Goal: Communication & Community: Answer question/provide support

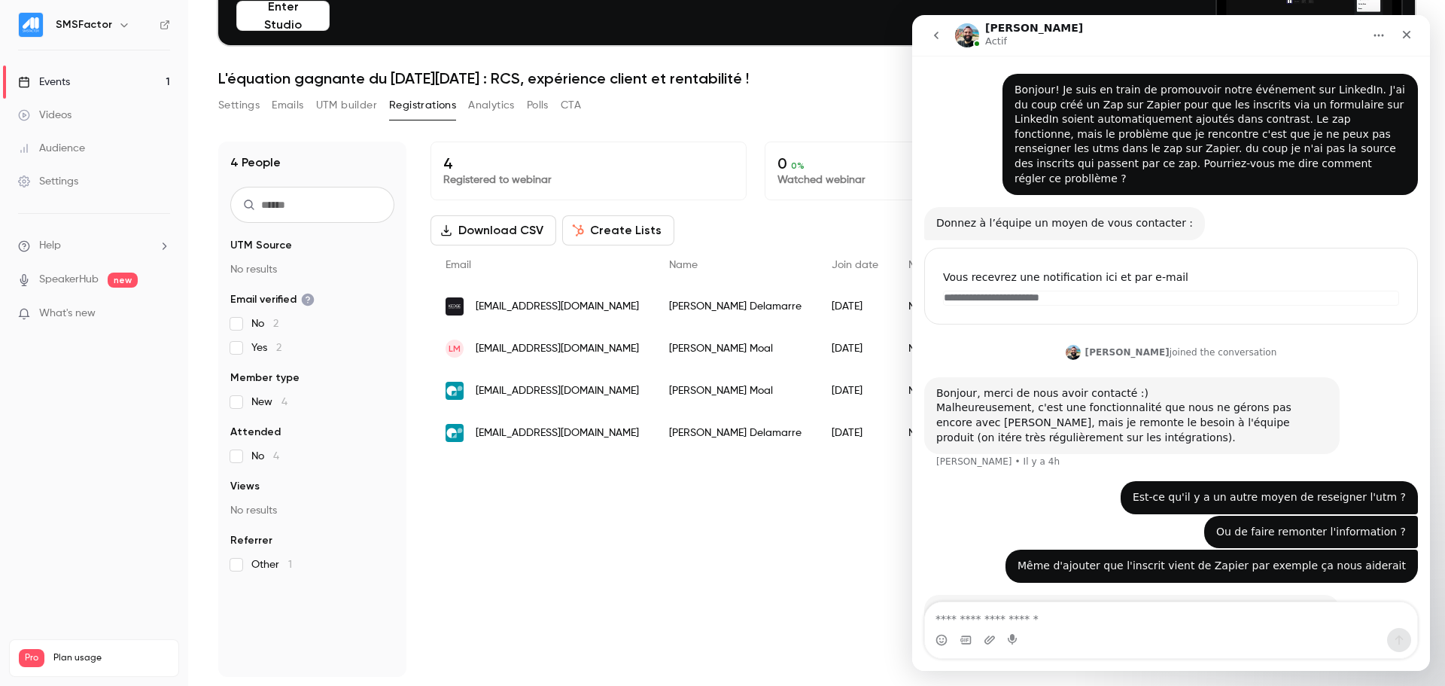
scroll to position [422, 0]
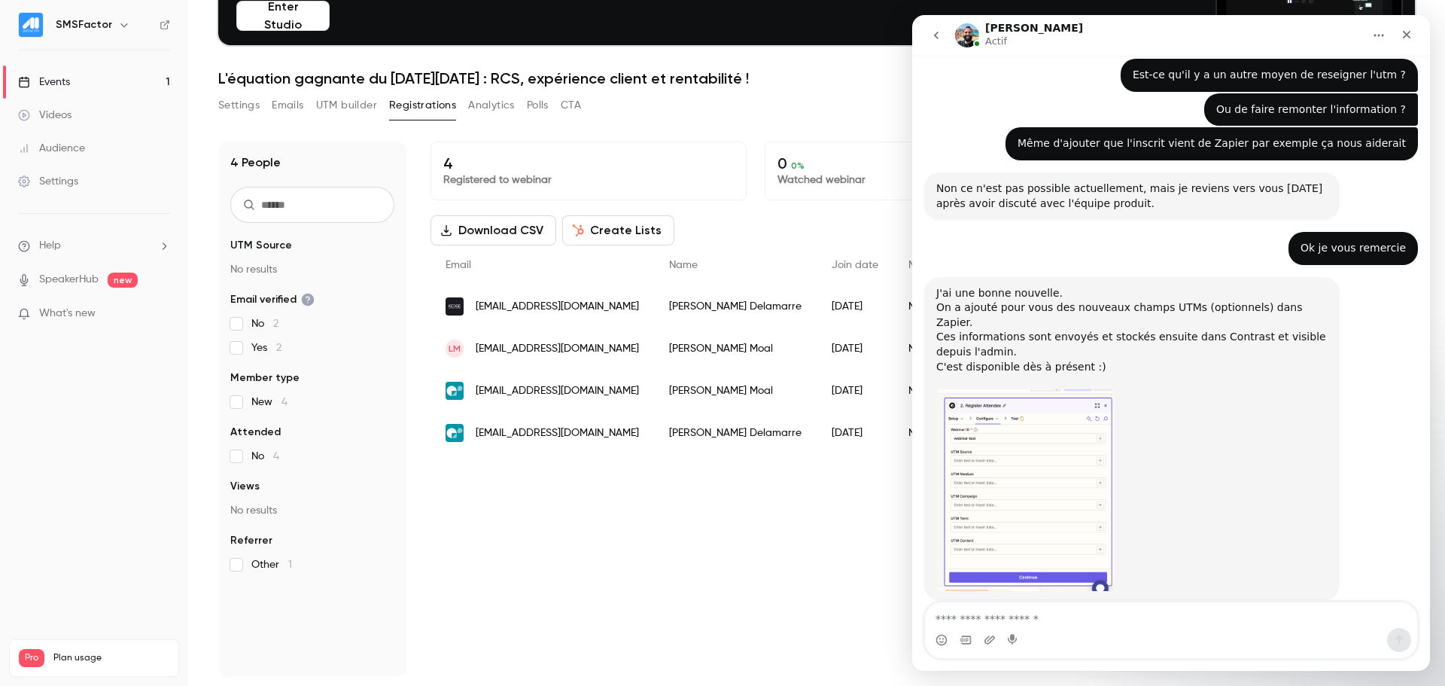
click at [1000, 441] on img "Karim dit…" at bounding box center [1025, 490] width 179 height 202
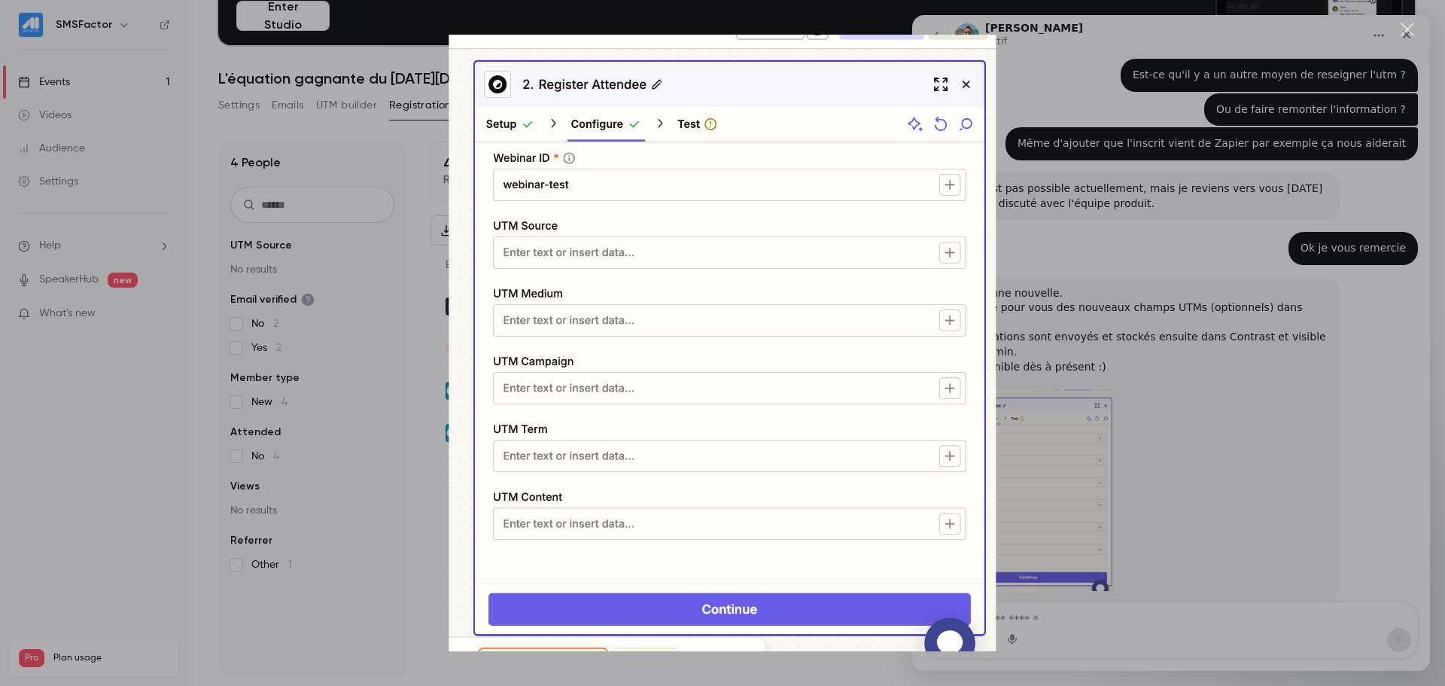
scroll to position [0, 0]
click at [1138, 470] on div "Intercom Messenger" at bounding box center [722, 343] width 1445 height 686
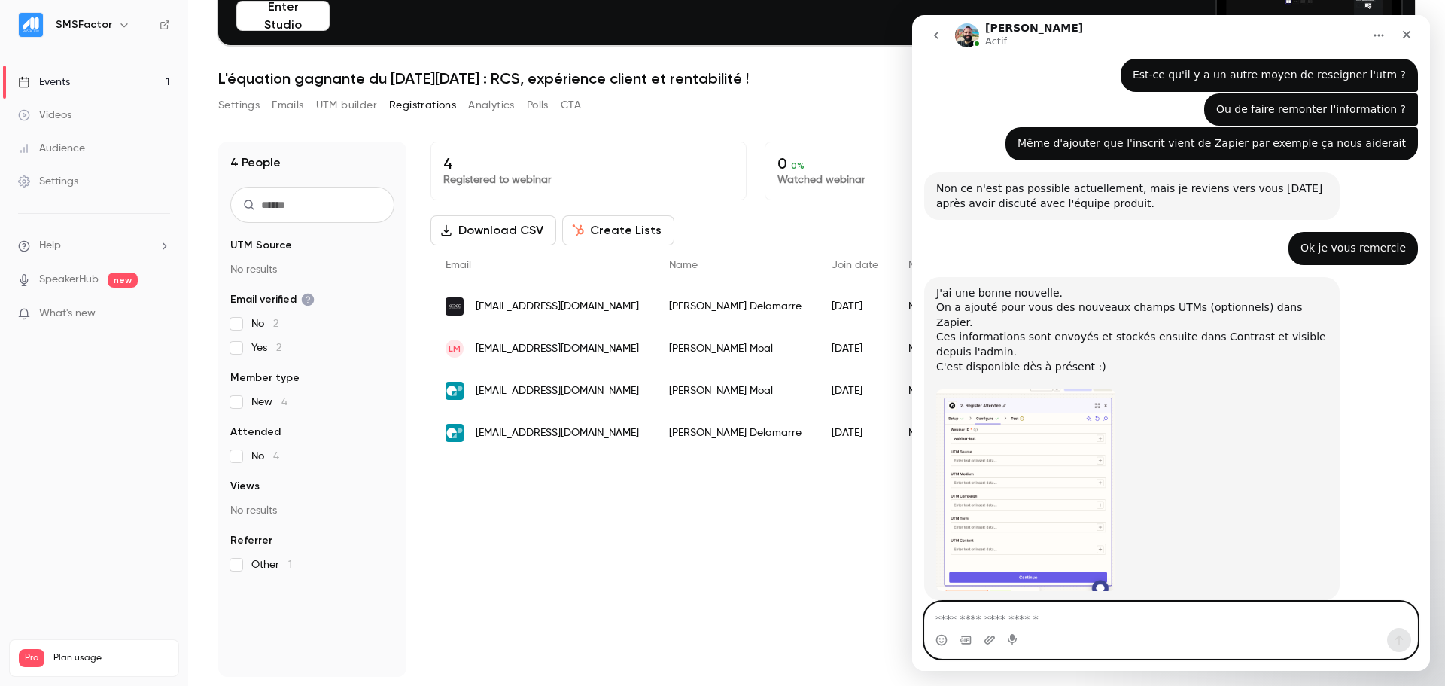
click at [992, 617] on textarea "Envoyer un message..." at bounding box center [1171, 615] width 492 height 26
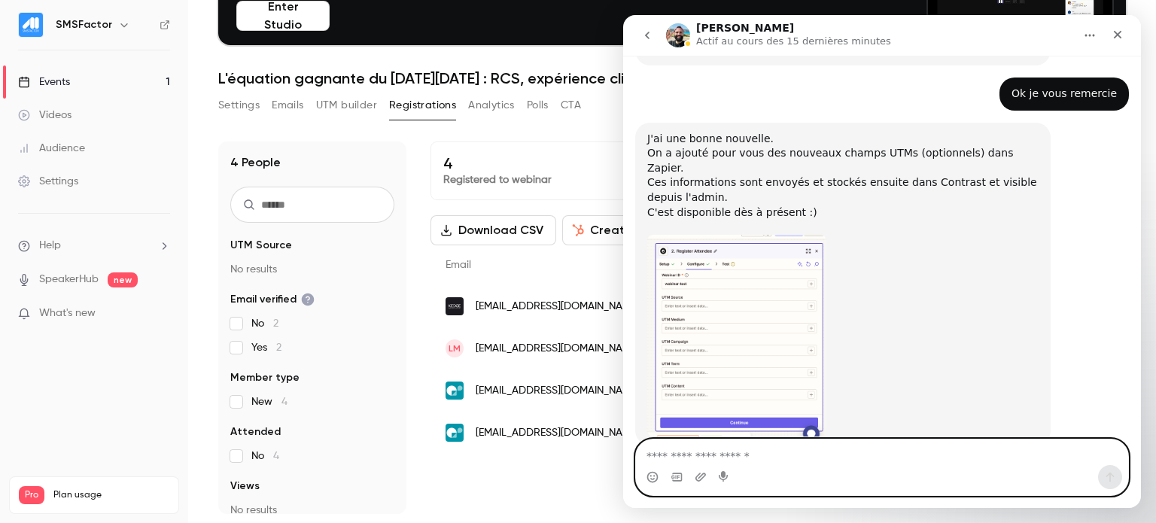
scroll to position [584, 0]
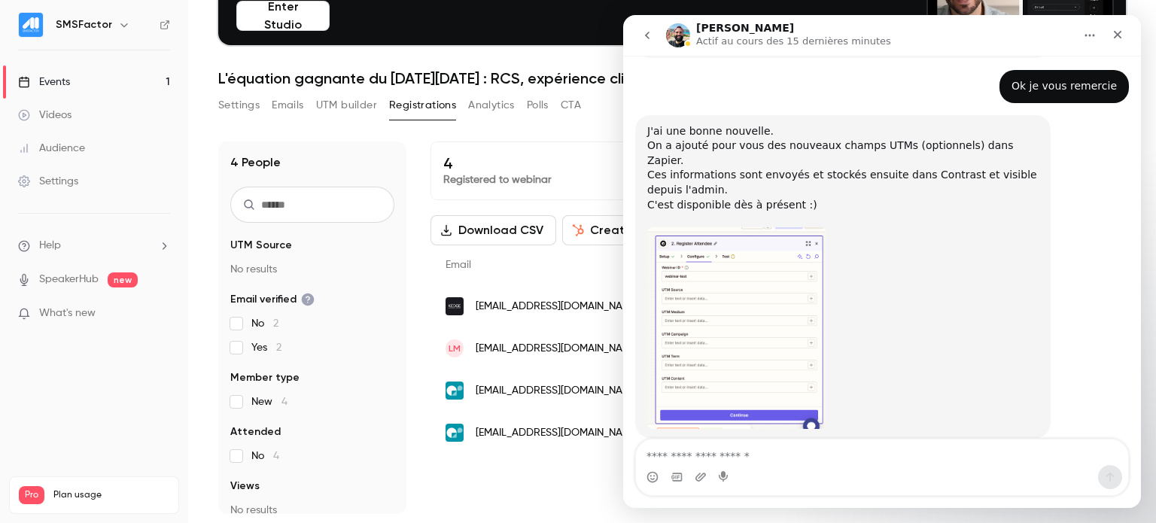
click at [642, 34] on icon "go back" at bounding box center [647, 35] width 12 height 12
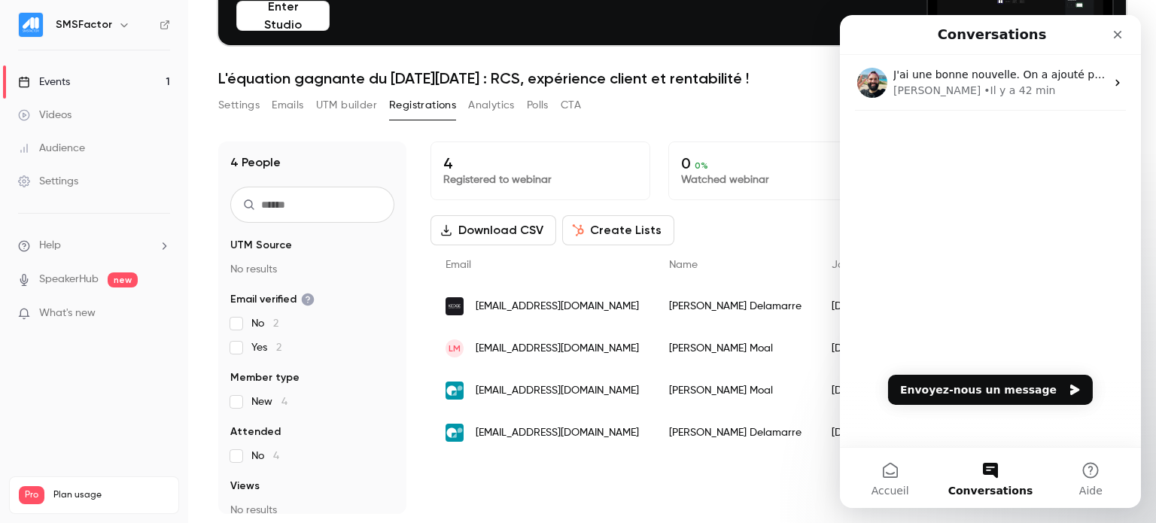
scroll to position [0, 0]
click at [679, 498] on div "4 Registered to webinar 0 0 % Watched webinar Download CSV Create Lists * Out o…" at bounding box center [777, 327] width 695 height 373
click at [1110, 38] on div "Fermer" at bounding box center [1117, 34] width 27 height 27
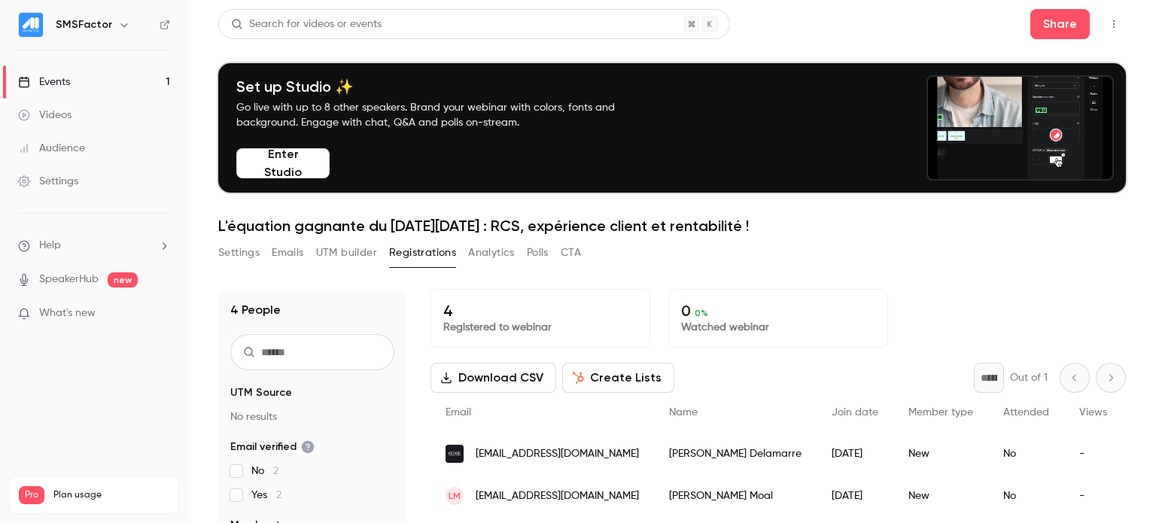
click at [345, 251] on button "UTM builder" at bounding box center [346, 253] width 61 height 24
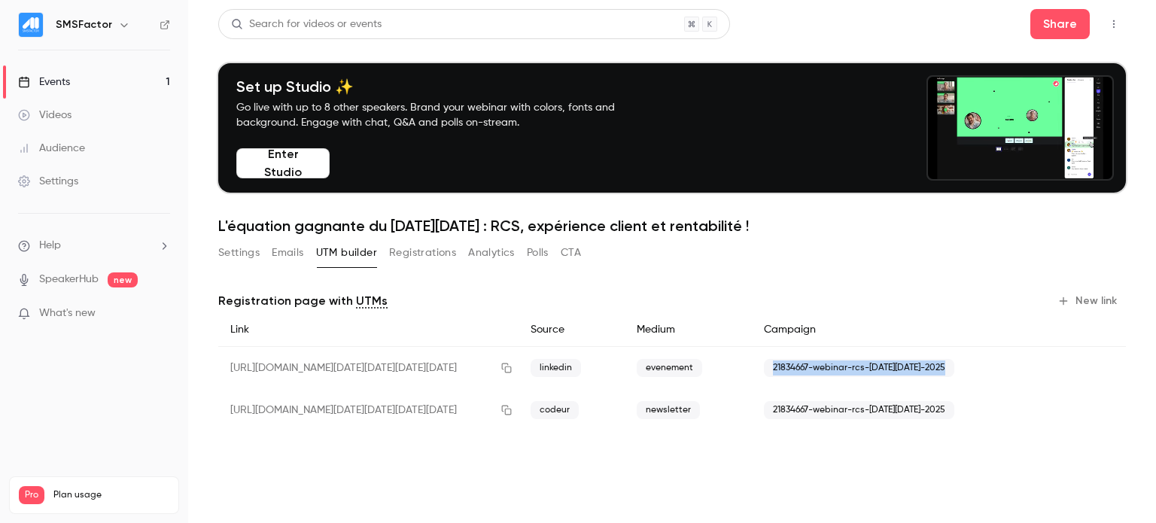
drag, startPoint x: 954, startPoint y: 373, endPoint x: 734, endPoint y: 377, distance: 219.8
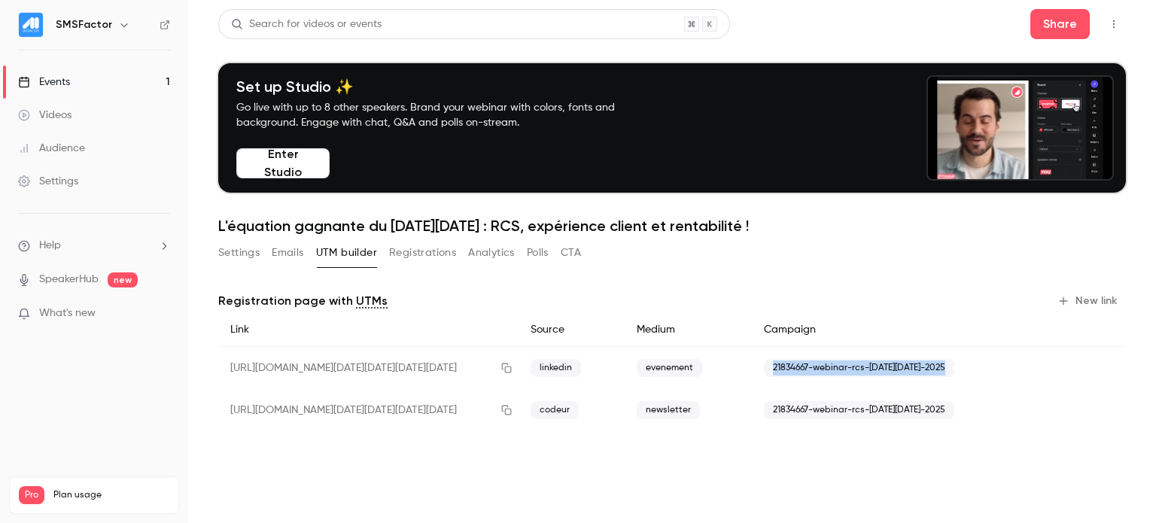
click at [734, 377] on div "[URL][DOMAIN_NAME][DATE][DATE][DATE][DATE] linkedin evenement 21834667-webinar-…" at bounding box center [672, 368] width 908 height 43
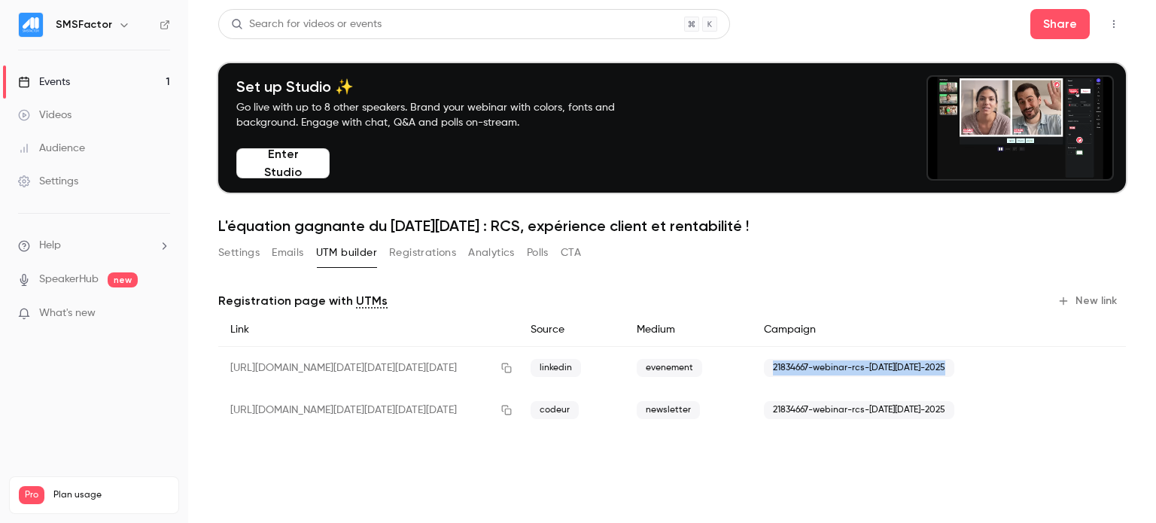
copy div "21834667-webinar-rcs-[DATE][DATE]-2025"
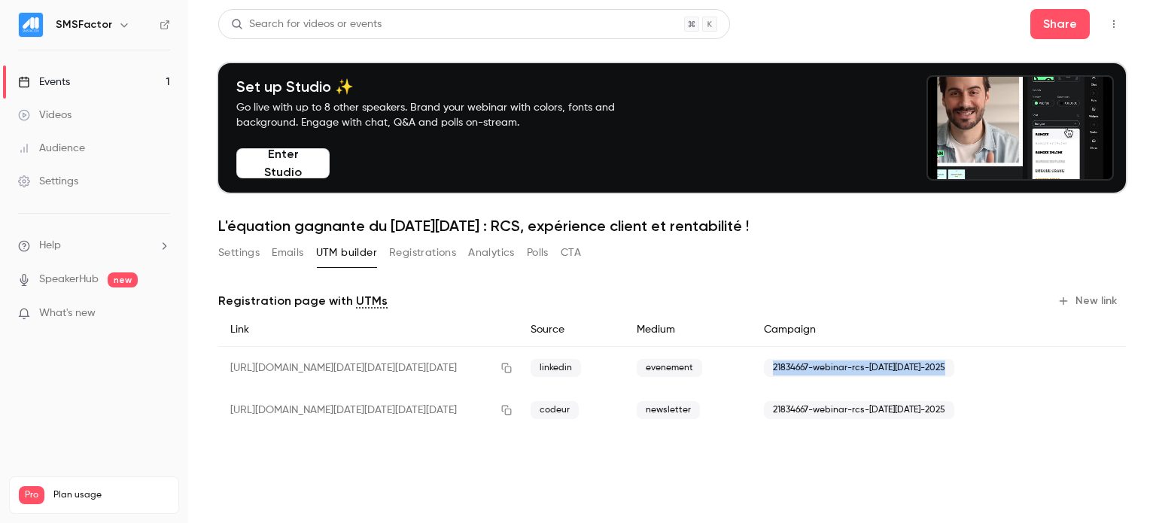
click at [68, 135] on link "Audience" at bounding box center [94, 148] width 188 height 33
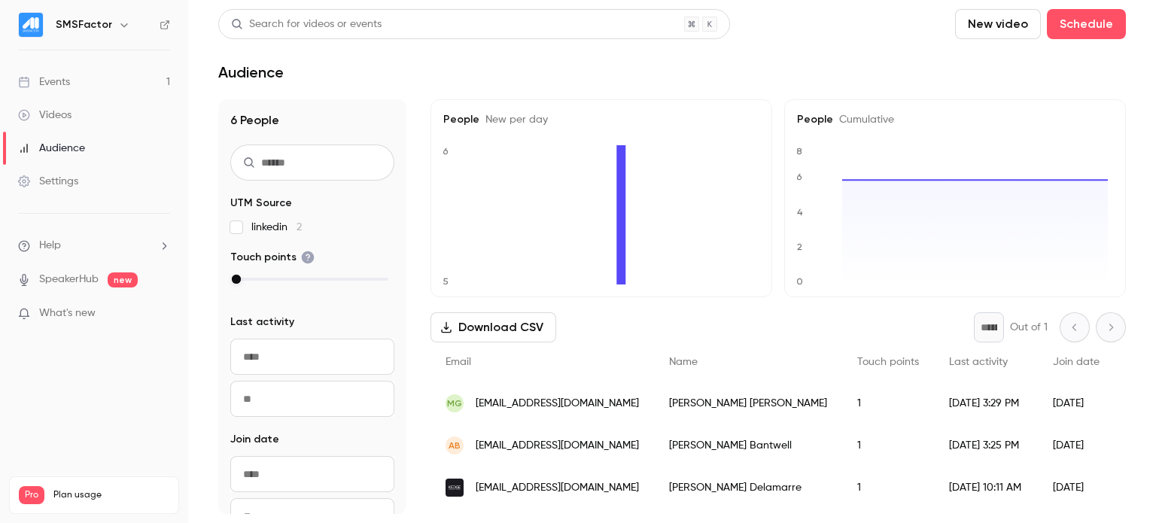
click at [73, 76] on link "Events 1" at bounding box center [94, 81] width 188 height 33
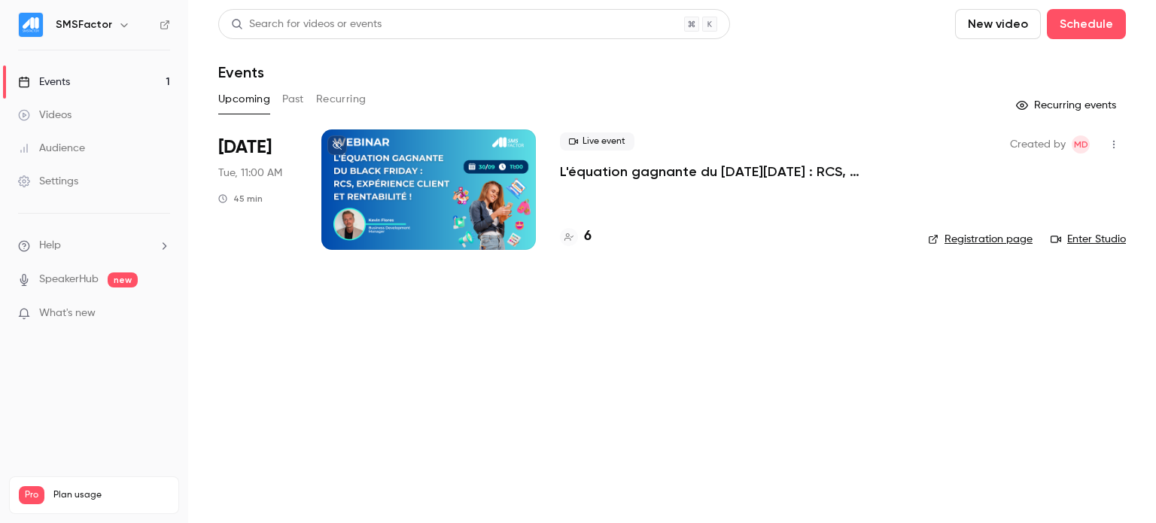
click at [60, 189] on link "Settings" at bounding box center [94, 181] width 188 height 33
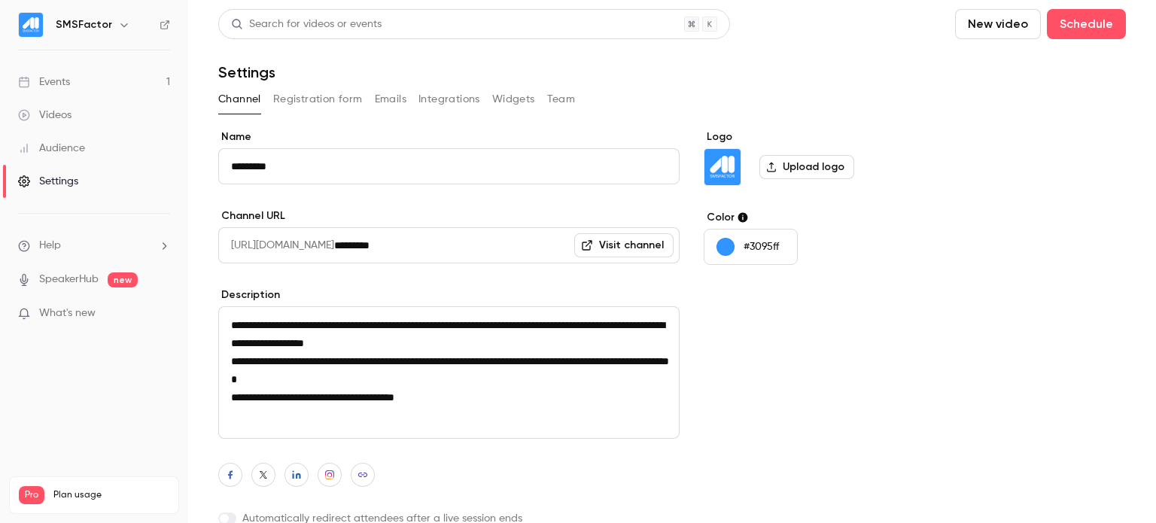
click at [74, 244] on li "Help" at bounding box center [94, 246] width 152 height 16
click at [212, 227] on link "Talk to [GEOGRAPHIC_DATA]" at bounding box center [277, 228] width 165 height 40
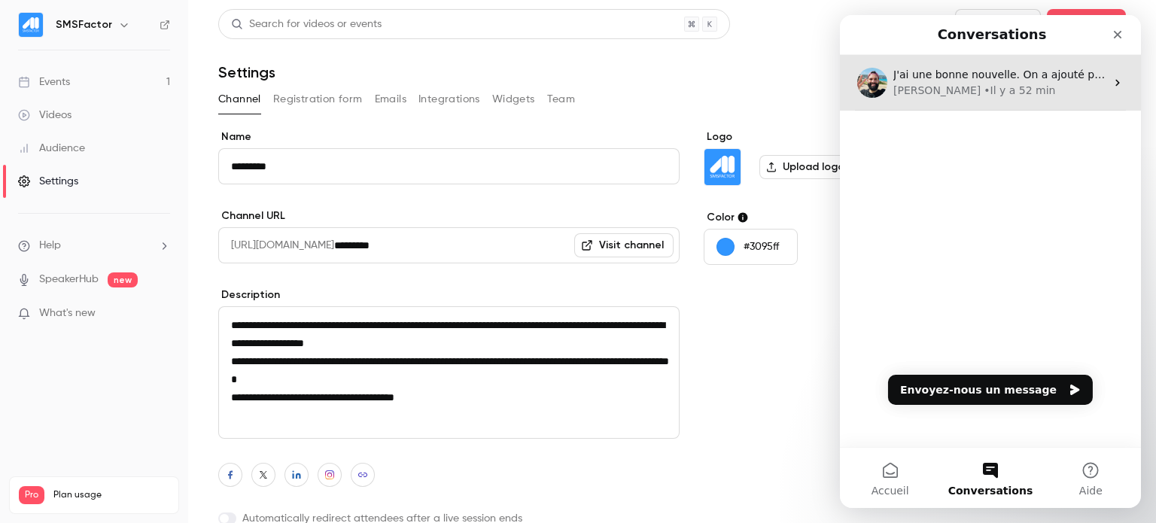
click at [988, 84] on div "[PERSON_NAME] • Il y a 52 min" at bounding box center [999, 91] width 212 height 16
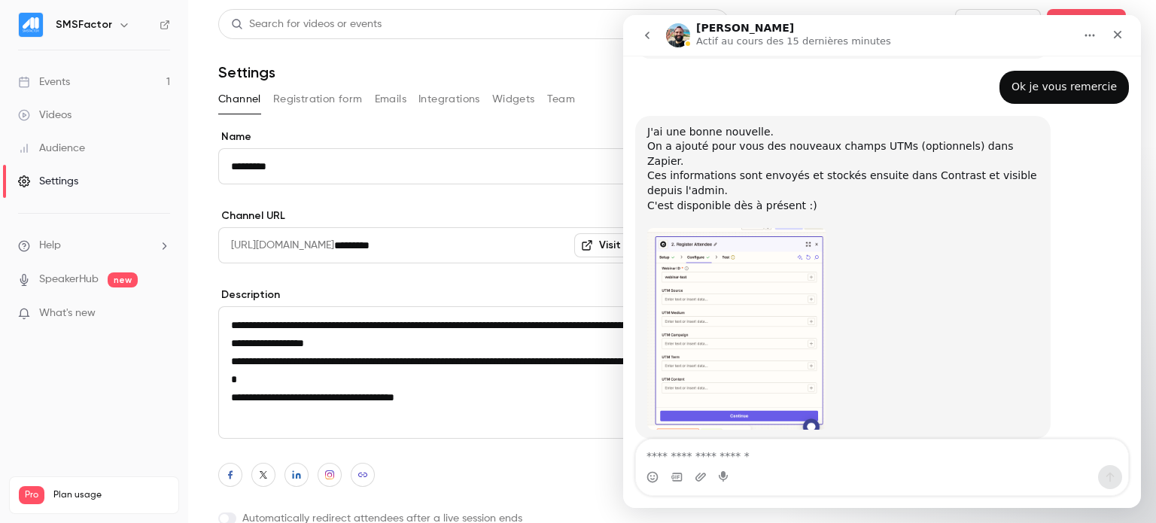
scroll to position [569, 0]
click at [730, 449] on textarea "Envoyer un message..." at bounding box center [882, 452] width 492 height 26
type textarea "**********"
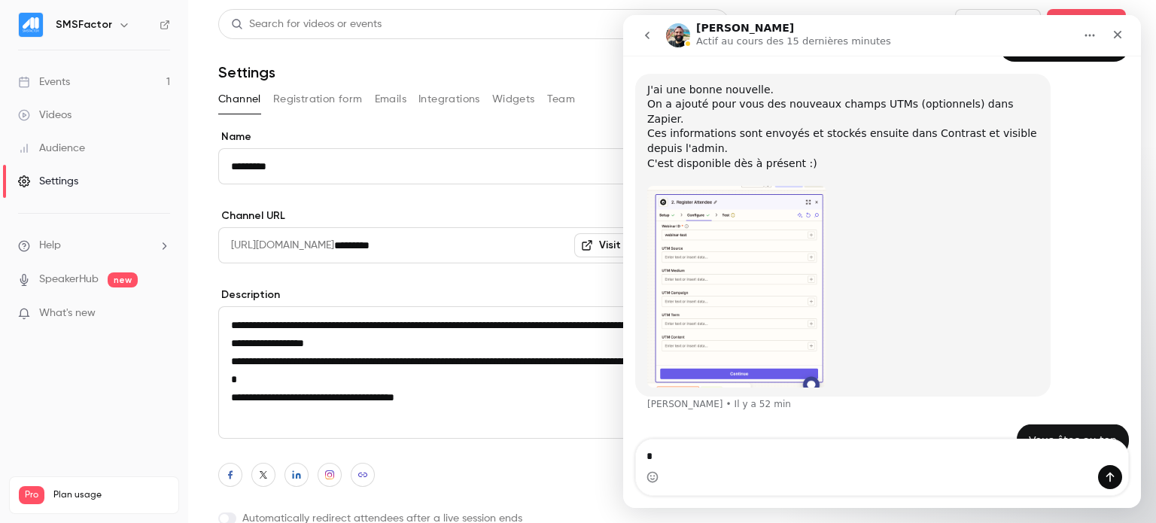
scroll to position [613, 0]
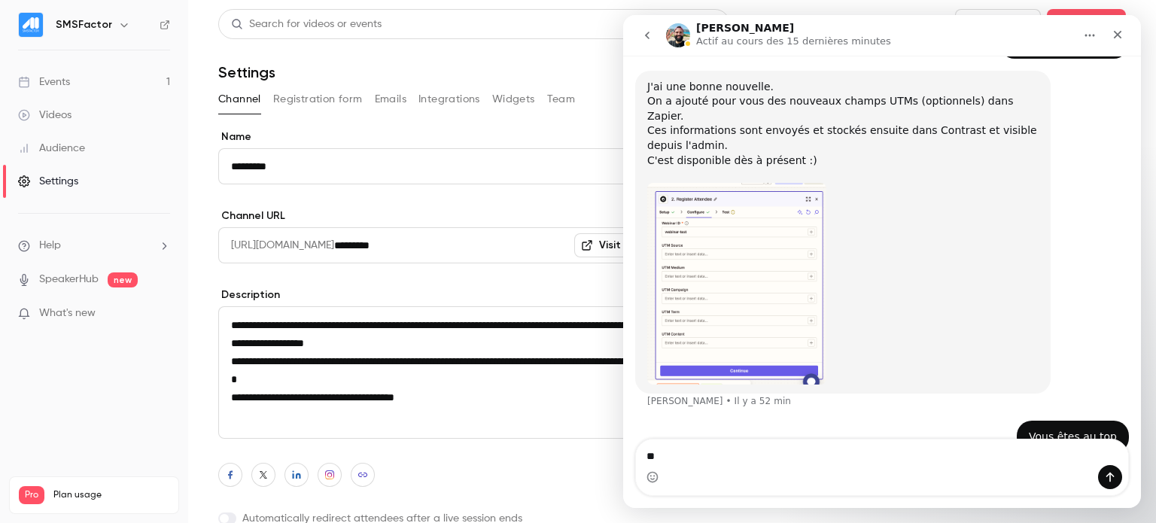
type textarea "*"
type textarea "**********"
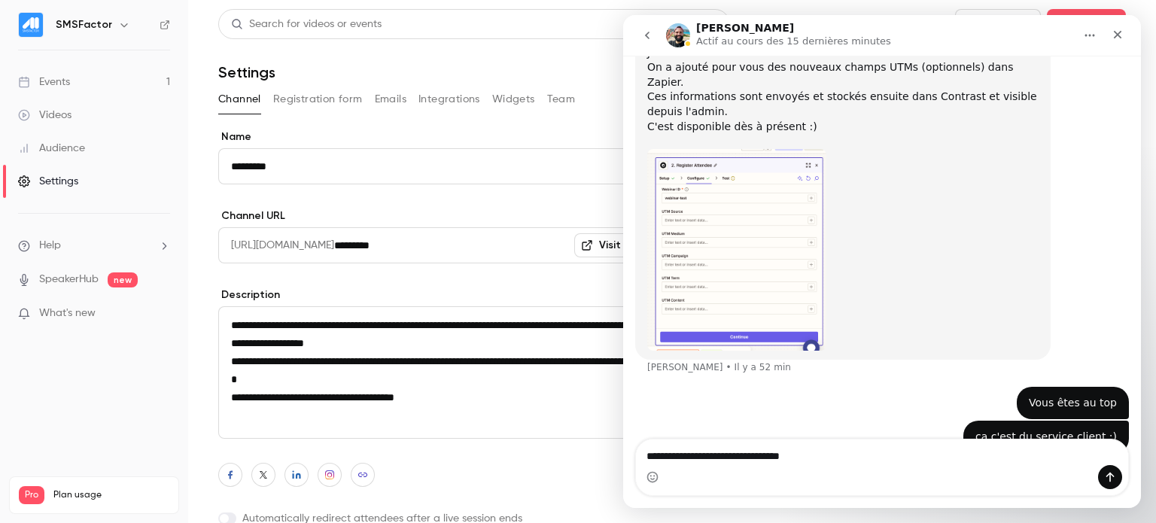
type textarea "**********"
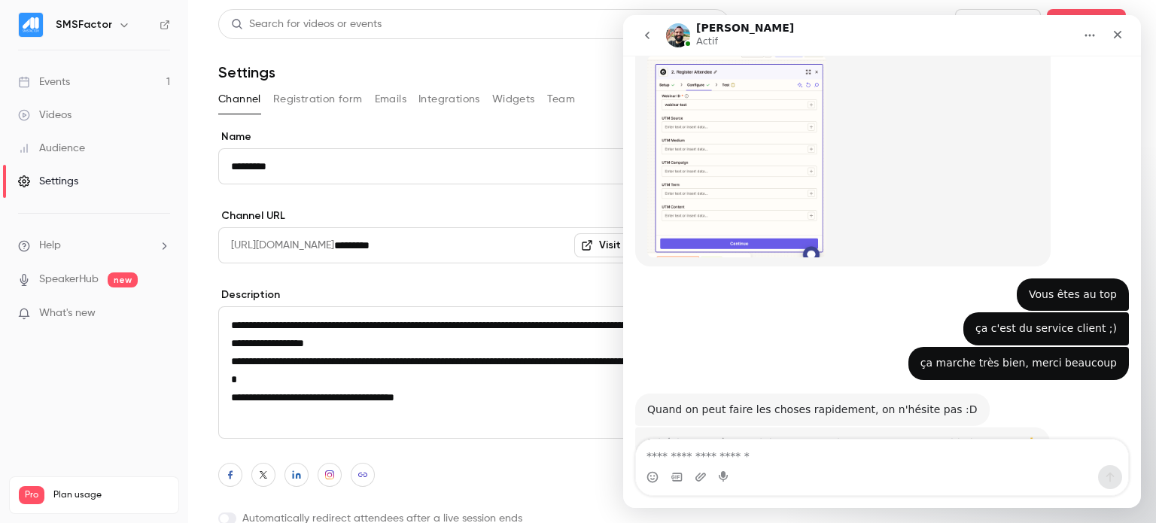
scroll to position [762, 0]
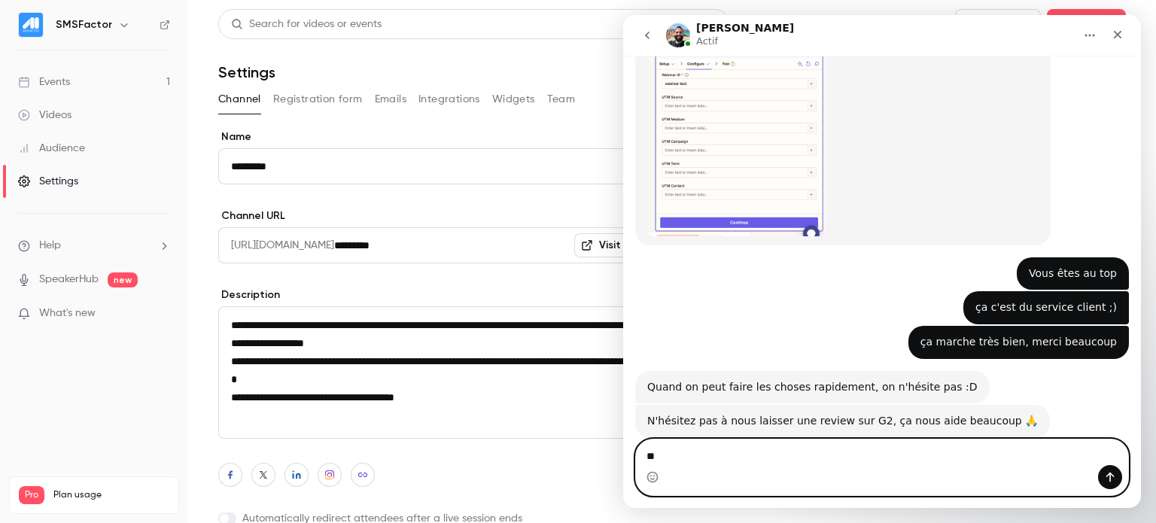
type textarea "*"
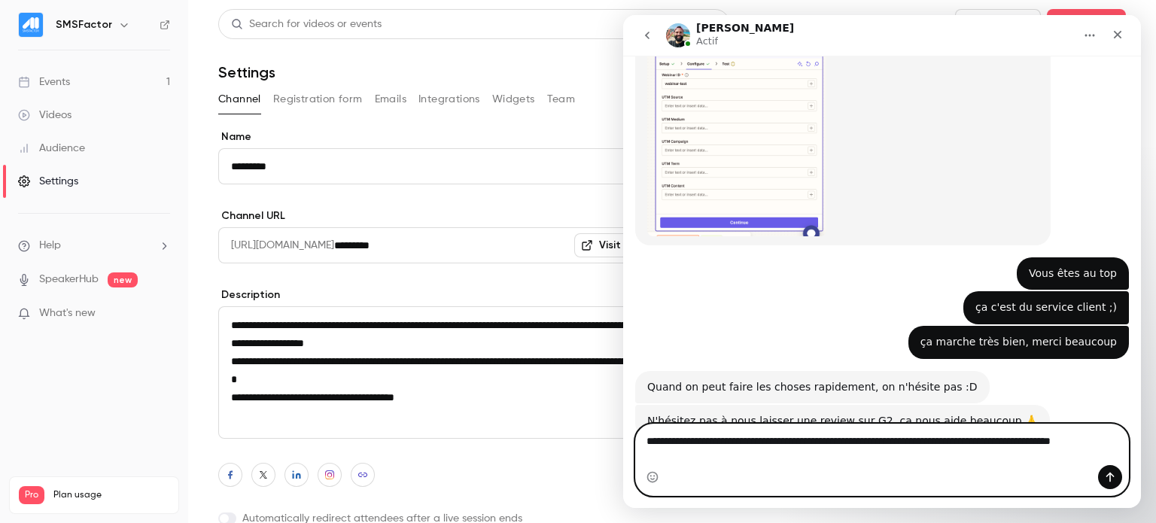
scroll to position [777, 0]
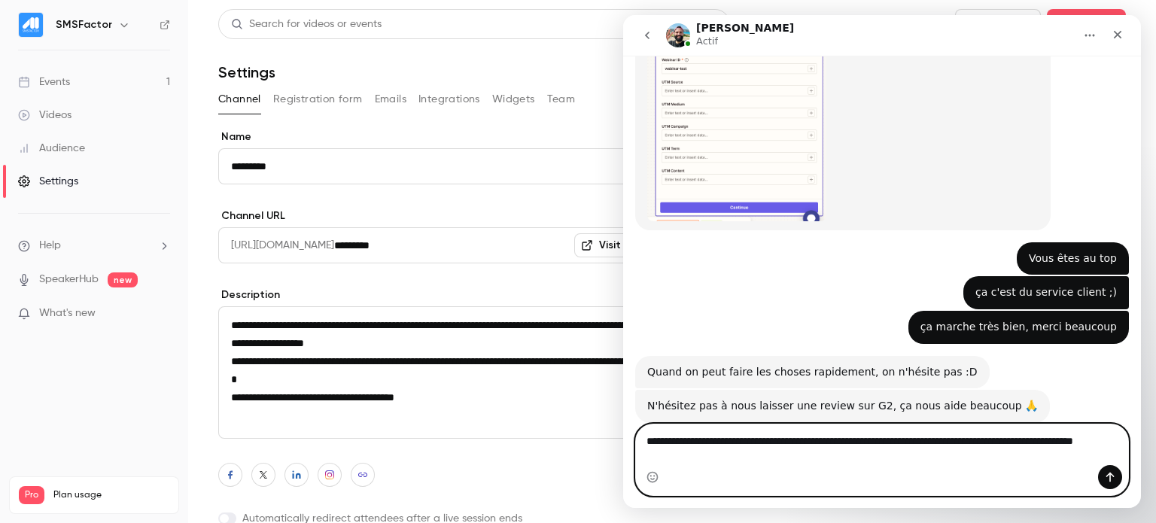
type textarea "**********"
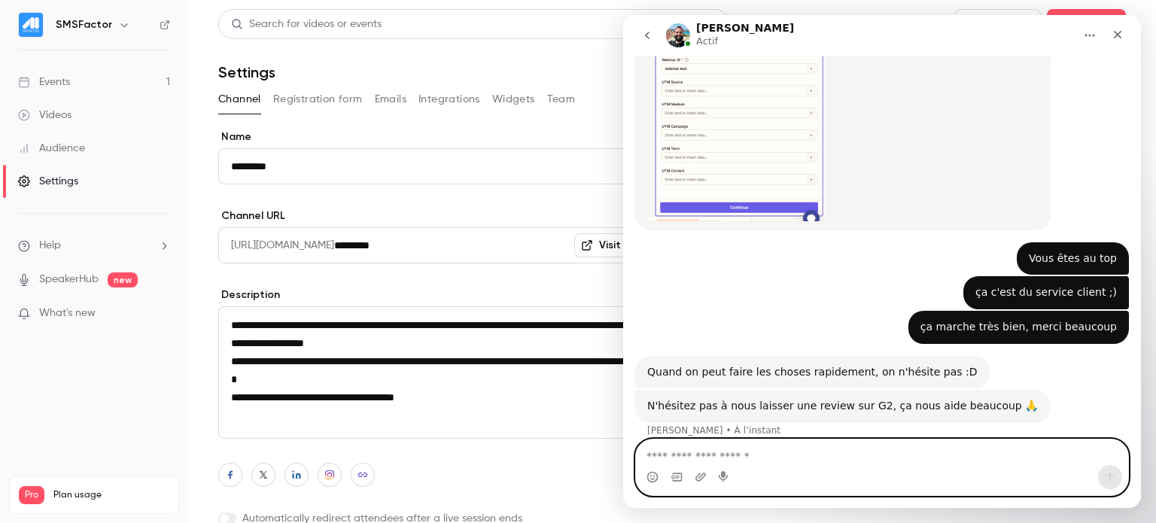
scroll to position [821, 0]
